Goal: Transaction & Acquisition: Book appointment/travel/reservation

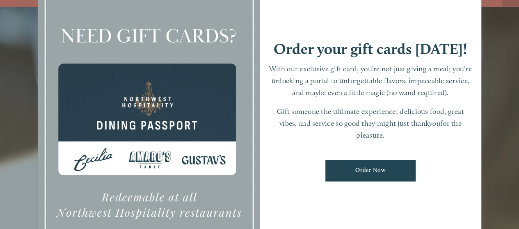
scroll to position [17, 0]
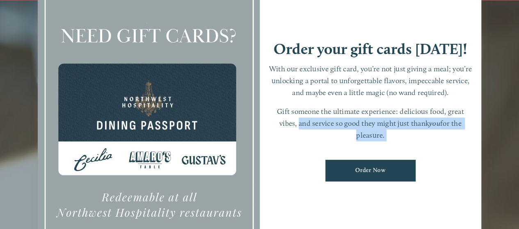
drag, startPoint x: 295, startPoint y: 208, endPoint x: 296, endPoint y: 126, distance: 82.1
click at [296, 126] on div "Order your gift cards [DATE]! With our exclusive gift card, you’re not just giv…" at bounding box center [371, 114] width 222 height 311
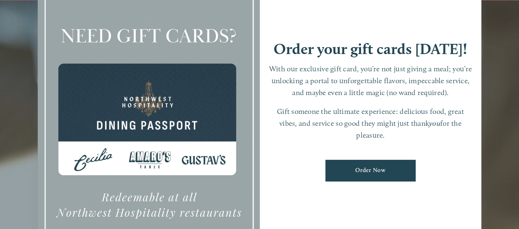
click at [402, 23] on div "Order your gift cards [DATE]! With our exclusive gift card, you’re not just giv…" at bounding box center [371, 114] width 222 height 311
click at [403, 31] on div "Order your gift cards [DATE]! With our exclusive gift card, you’re not just giv…" at bounding box center [371, 114] width 222 height 311
click at [267, 211] on div "Order your gift cards [DATE]! With our exclusive gift card, you’re not just giv…" at bounding box center [371, 114] width 222 height 311
click at [448, 38] on div "Order your gift cards [DATE]! With our exclusive gift card, you’re not just giv…" at bounding box center [371, 114] width 222 height 311
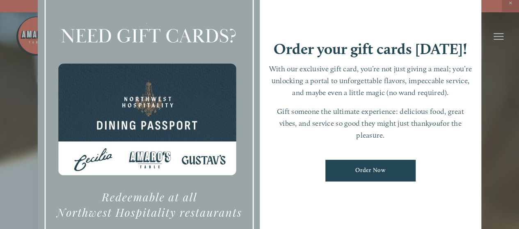
scroll to position [0, 0]
click at [511, 7] on div at bounding box center [259, 114] width 519 height 229
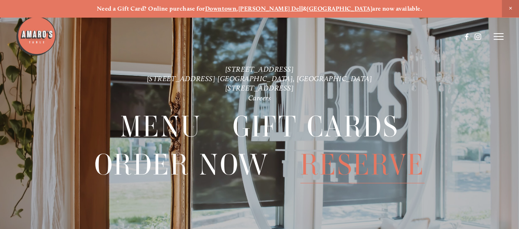
click at [353, 165] on span "Reserve" at bounding box center [362, 165] width 125 height 38
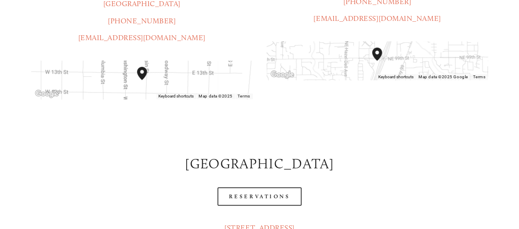
scroll to position [328, 0]
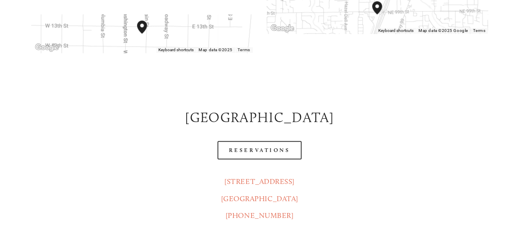
click at [274, 141] on link "Reservations" at bounding box center [259, 150] width 85 height 18
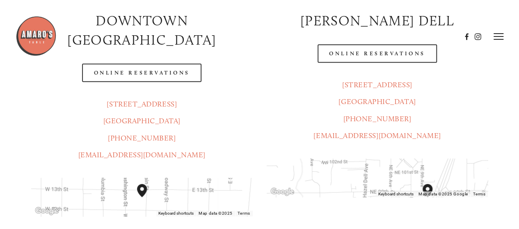
scroll to position [164, 0]
click at [365, 52] on div at bounding box center [239, 37] width 446 height 42
click at [386, 55] on div at bounding box center [239, 37] width 446 height 42
click at [383, 85] on link "[STREET_ADDRESS]" at bounding box center [377, 85] width 70 height 9
click at [386, 22] on div at bounding box center [239, 37] width 446 height 42
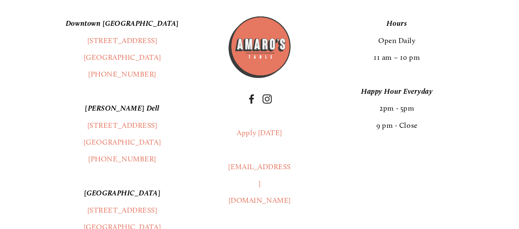
scroll to position [944, 0]
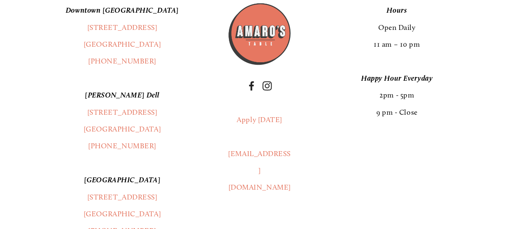
click at [116, 108] on link "[STREET_ADDRESS]" at bounding box center [122, 112] width 70 height 9
